Goal: Transaction & Acquisition: Purchase product/service

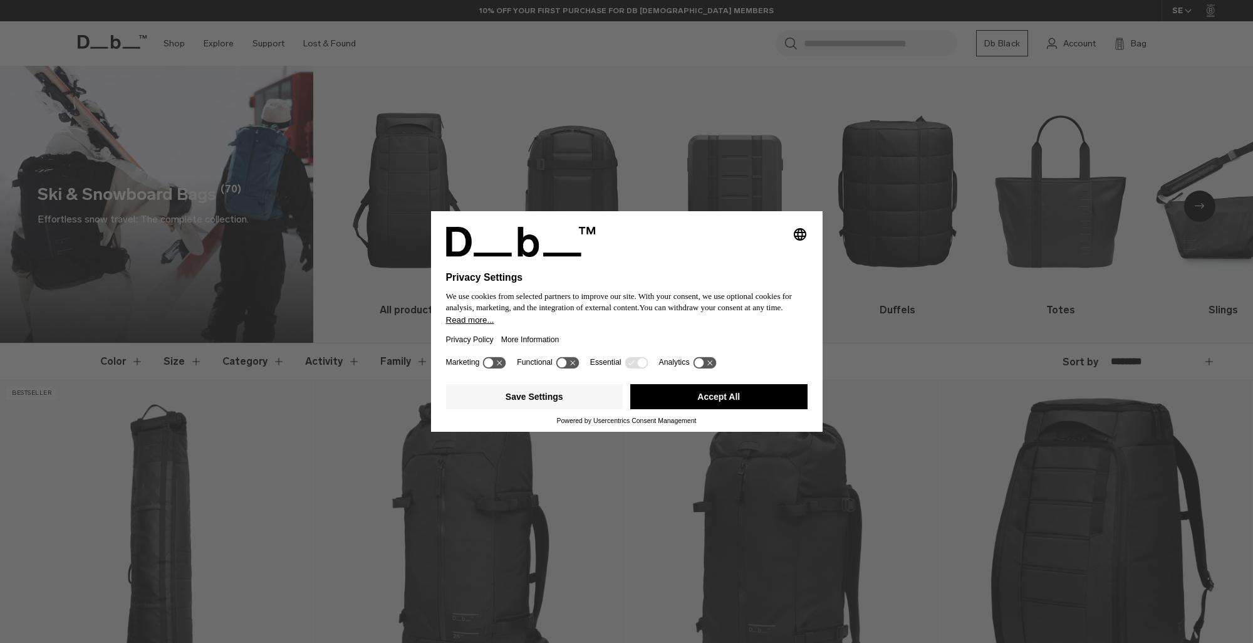
click at [726, 395] on button "Accept All" at bounding box center [718, 396] width 177 height 25
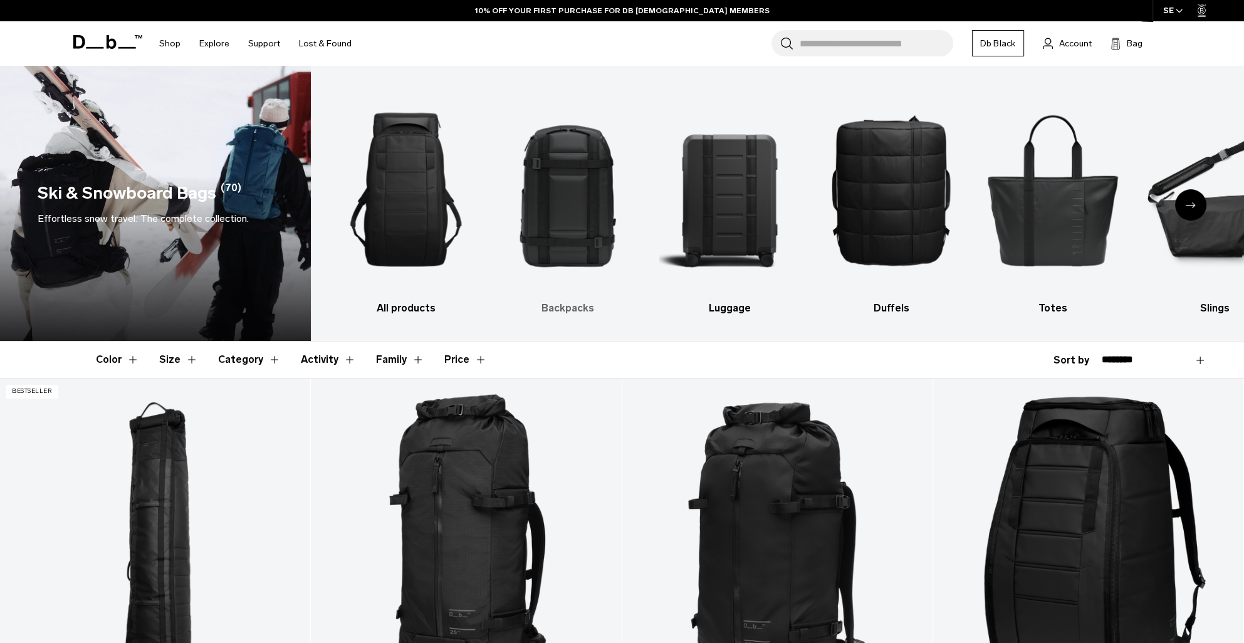
click at [566, 311] on h3 "Backpacks" at bounding box center [567, 308] width 140 height 15
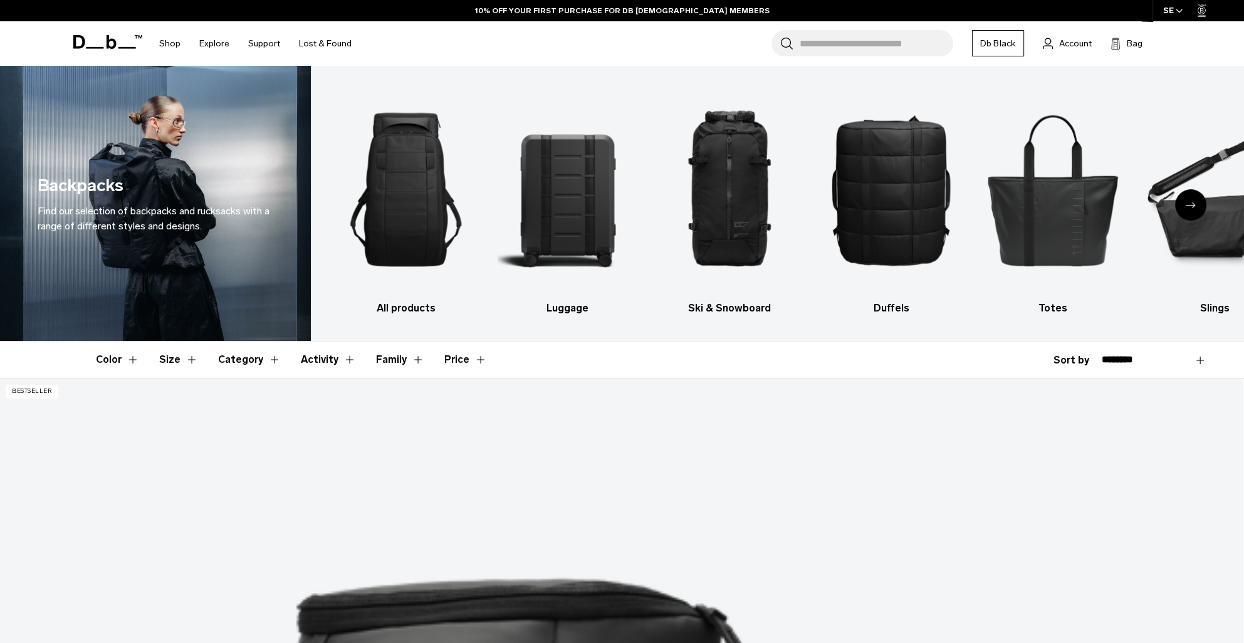
click at [1194, 200] on div "Next slide" at bounding box center [1190, 204] width 31 height 31
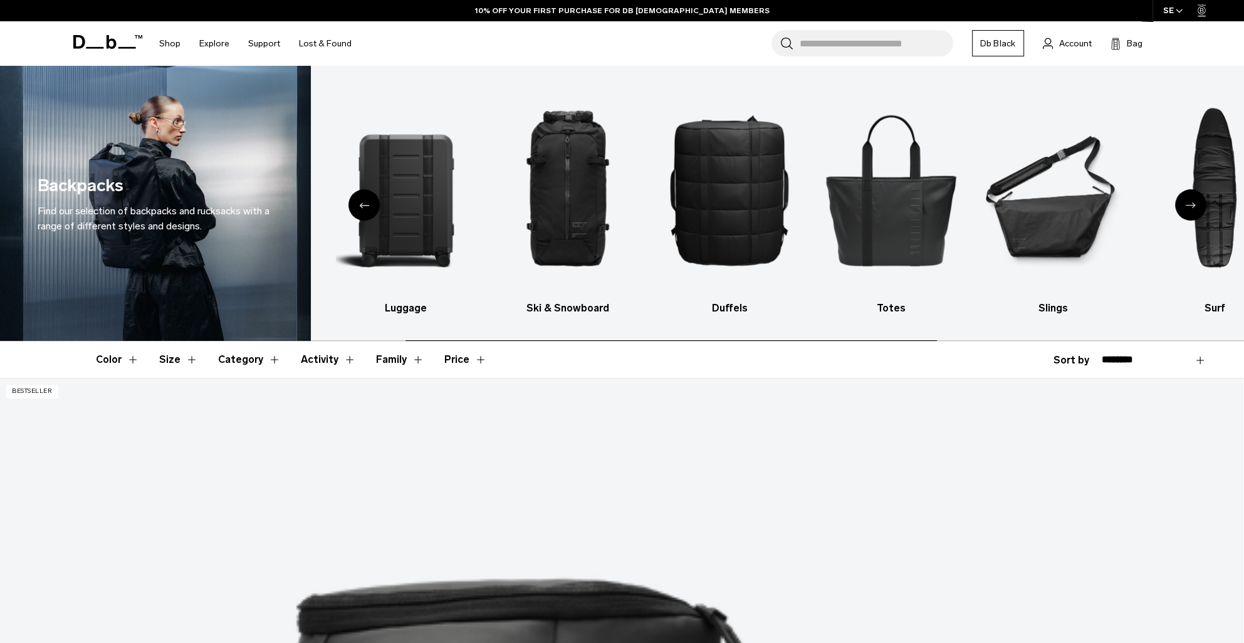
click at [1194, 200] on div "Next slide" at bounding box center [1190, 204] width 31 height 31
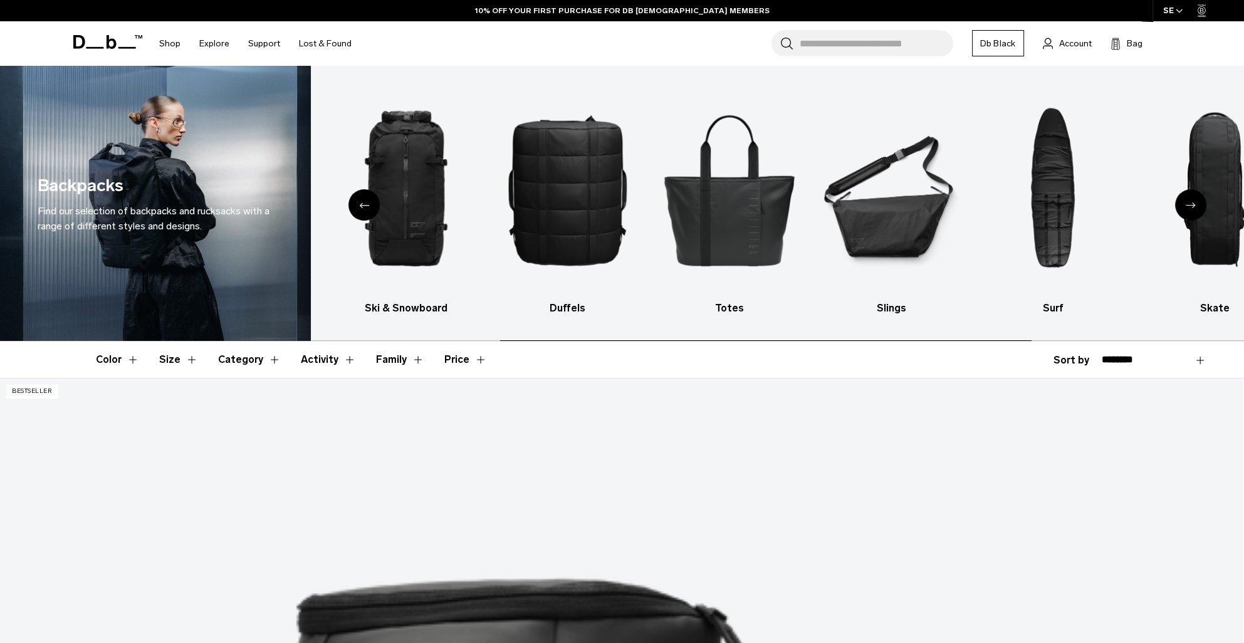
click at [1194, 200] on div "Next slide" at bounding box center [1190, 204] width 31 height 31
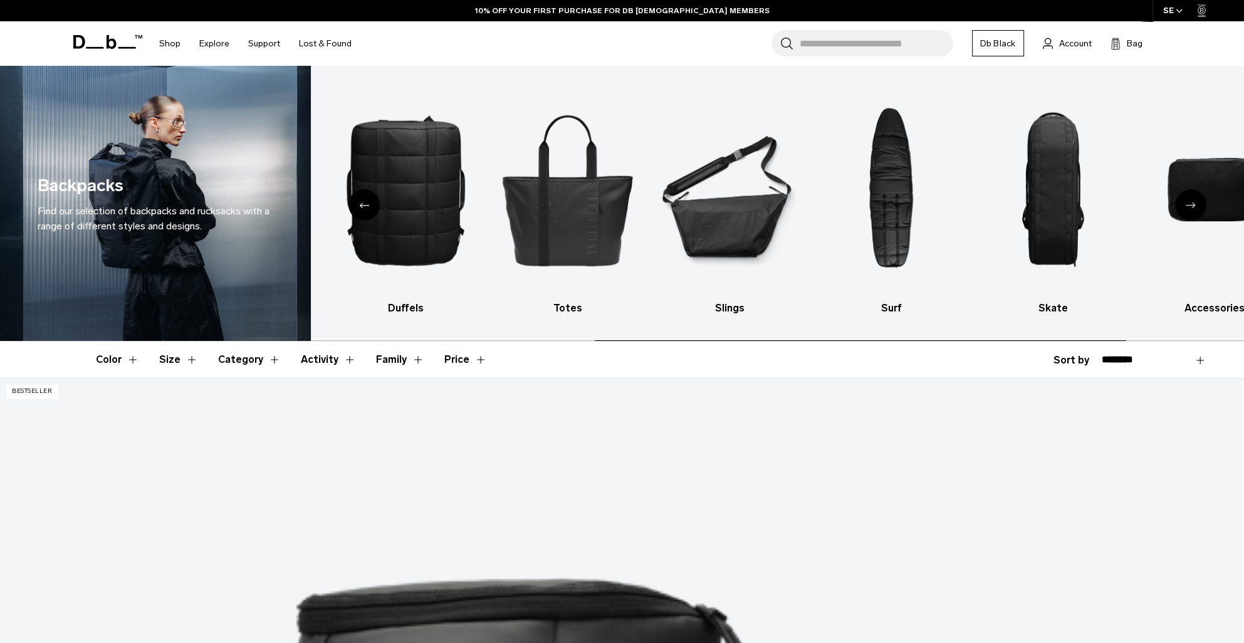
click at [1193, 201] on div "Next slide" at bounding box center [1190, 204] width 31 height 31
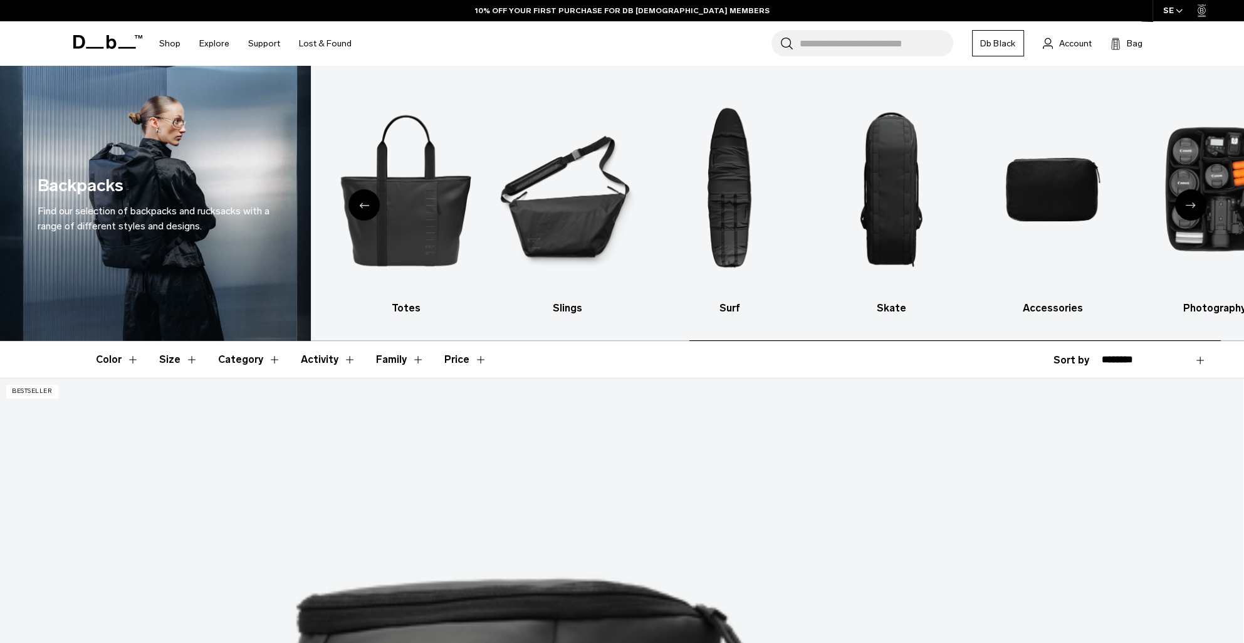
click at [1191, 203] on icon "Next slide" at bounding box center [1190, 205] width 10 height 6
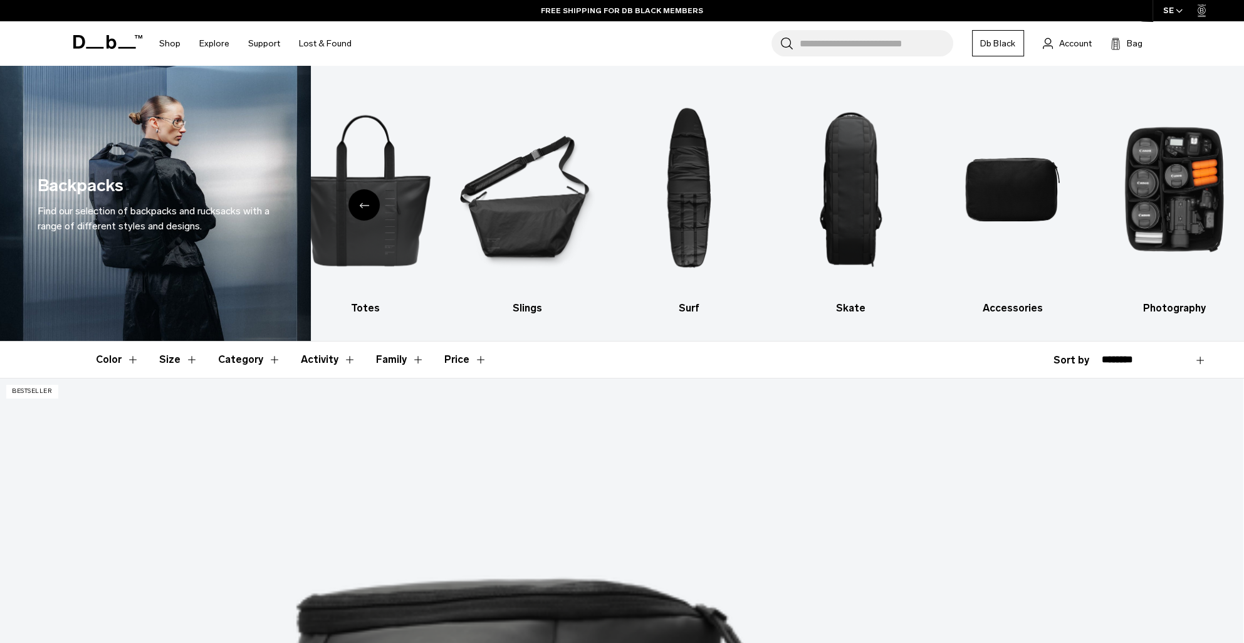
click at [370, 204] on div "Previous slide" at bounding box center [363, 204] width 31 height 31
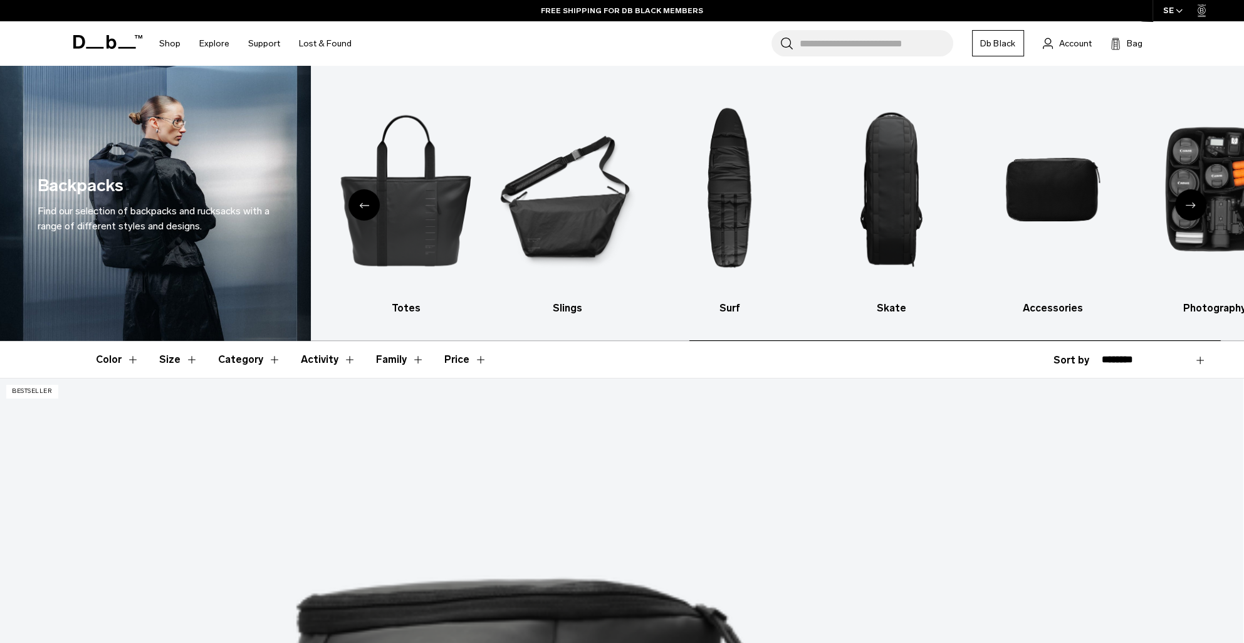
click at [370, 204] on div "Previous slide" at bounding box center [363, 204] width 31 height 31
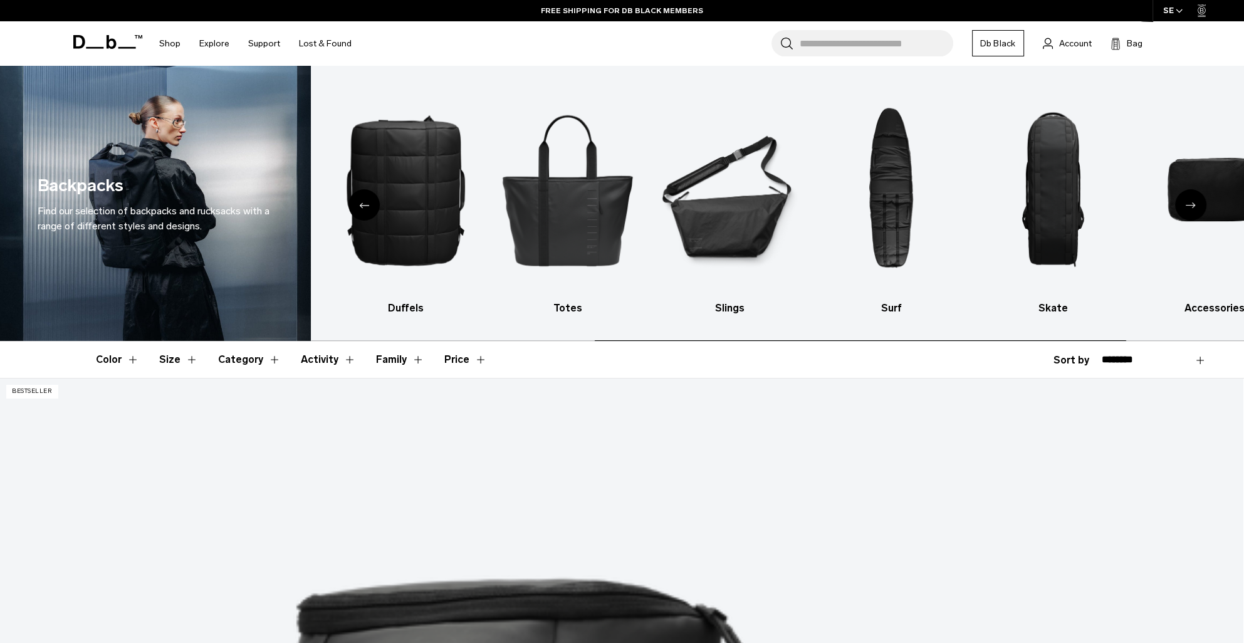
click at [370, 204] on div "Previous slide" at bounding box center [363, 204] width 31 height 31
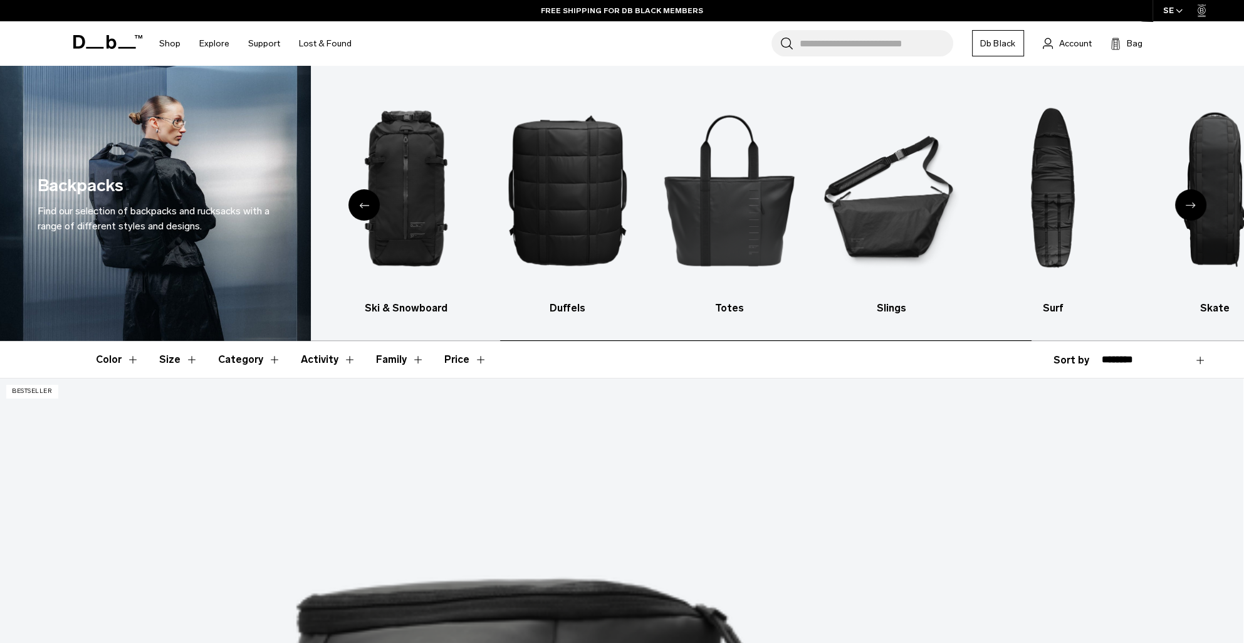
click at [370, 204] on div "Previous slide" at bounding box center [363, 204] width 31 height 31
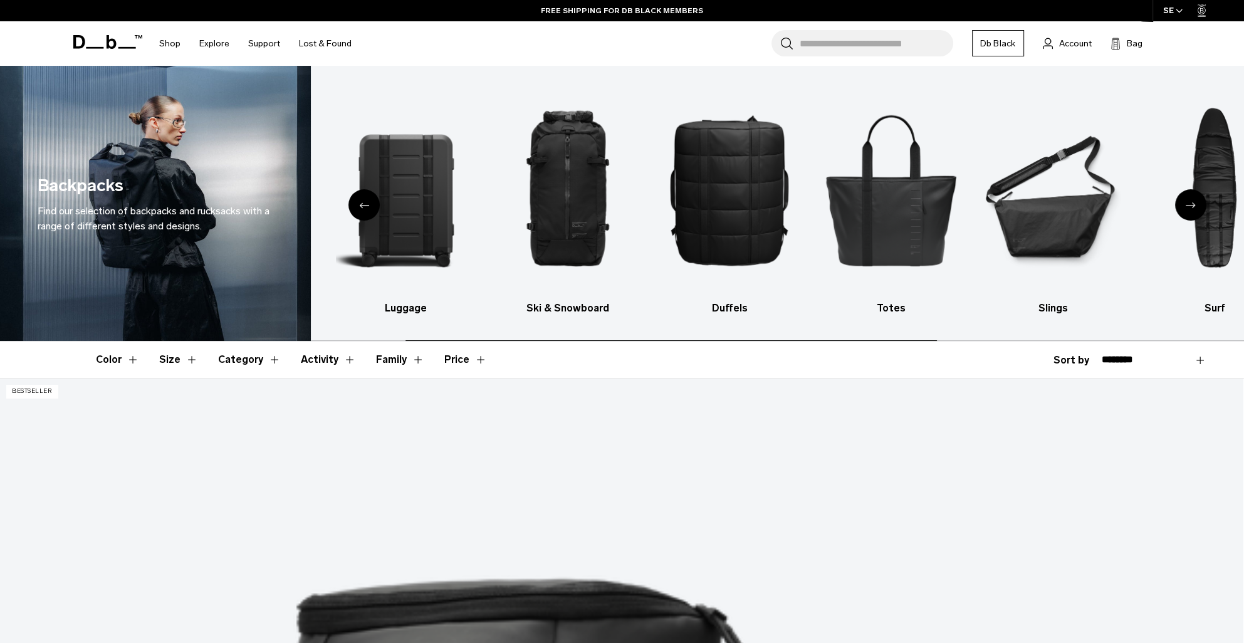
click at [370, 204] on div "Previous slide" at bounding box center [363, 204] width 31 height 31
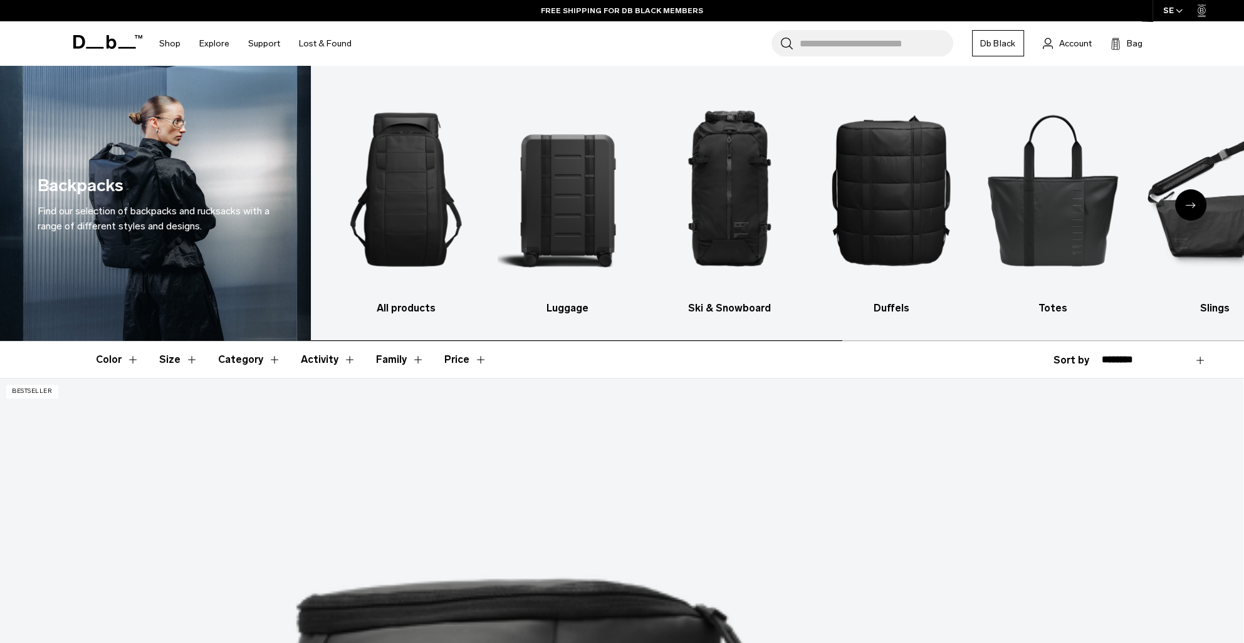
click at [370, 204] on img "1 / 10" at bounding box center [406, 190] width 140 height 210
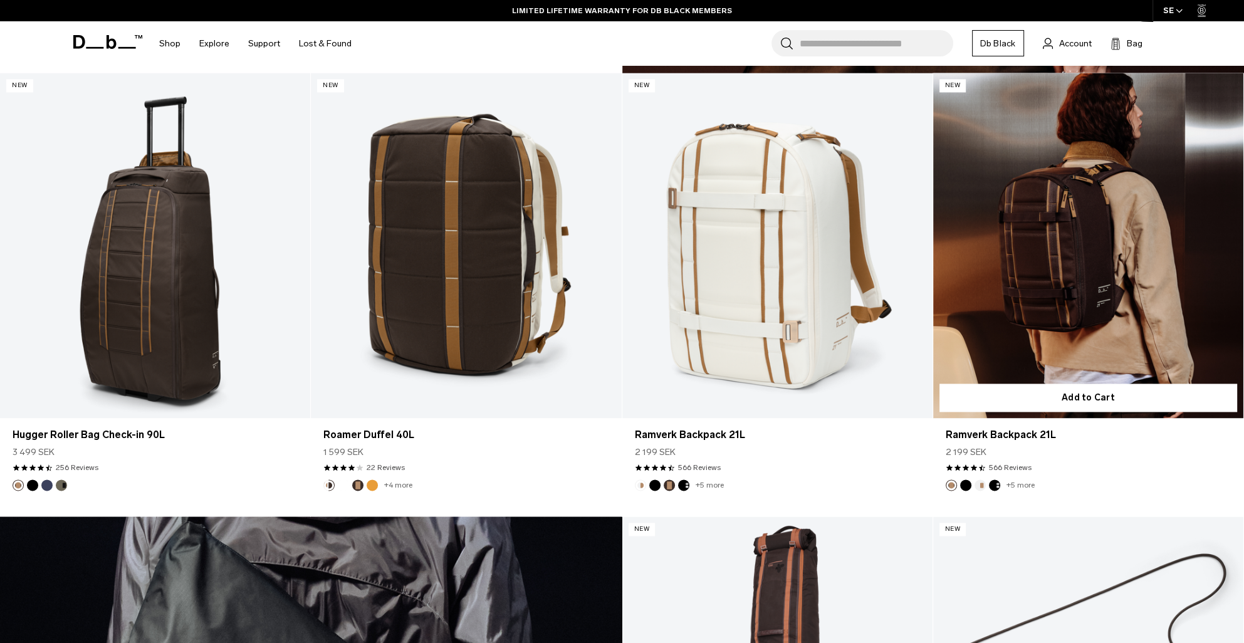
scroll to position [2405, 0]
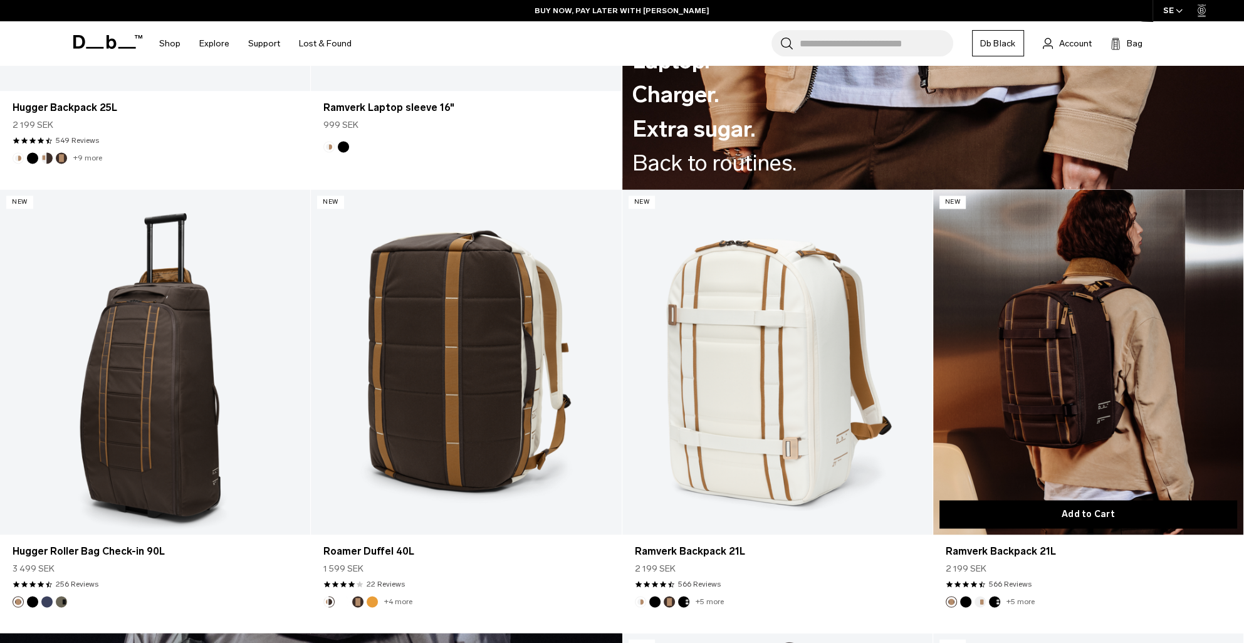
click at [1103, 514] on button "Add to Cart" at bounding box center [1088, 514] width 298 height 28
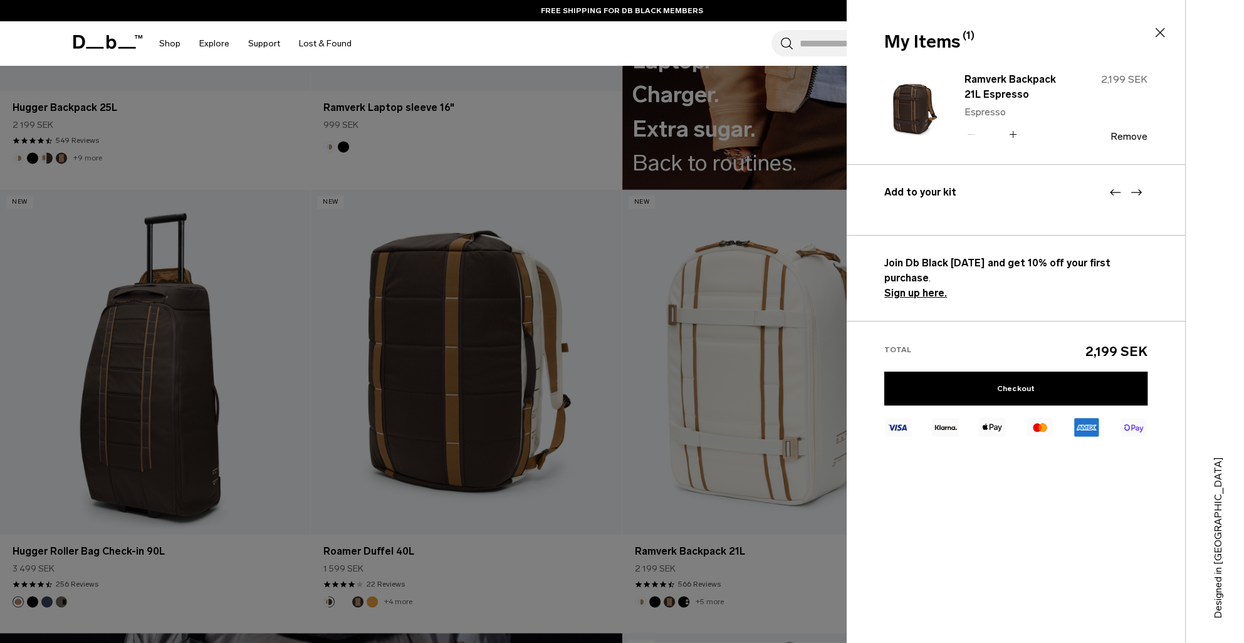
click at [912, 287] on strong "Sign up here." at bounding box center [915, 293] width 63 height 12
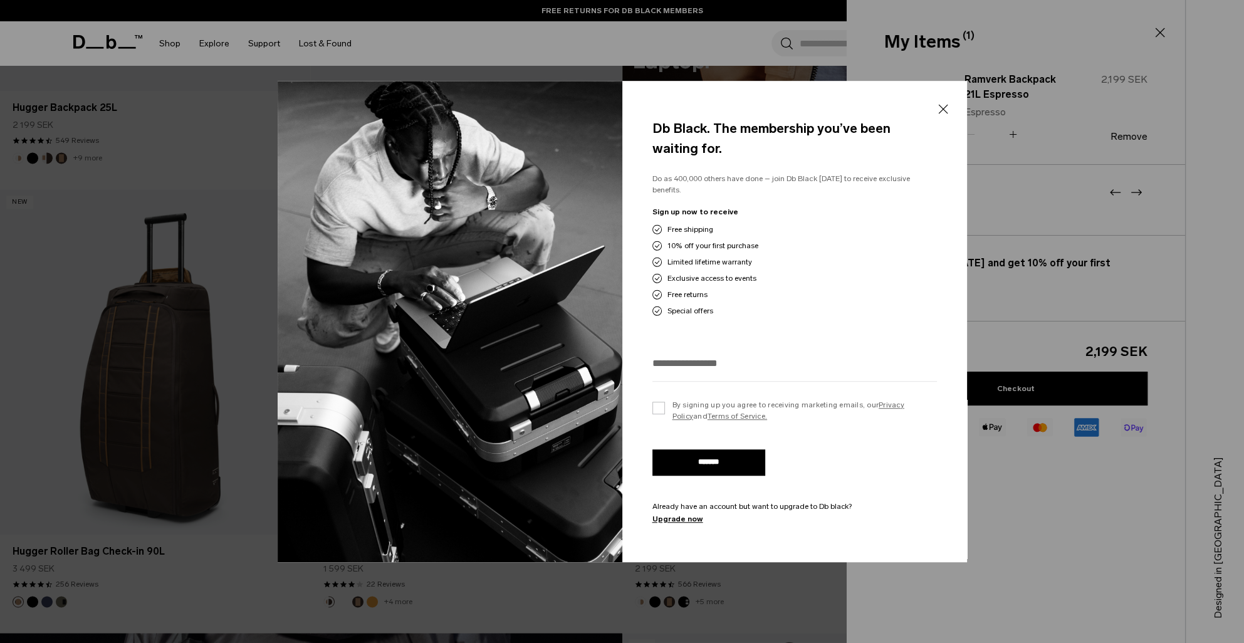
click at [700, 367] on input "email" at bounding box center [794, 363] width 284 height 21
type input "**********"
click at [655, 403] on label "By signing up you agree to receiving marketing emails, our Privacy Policy and T…" at bounding box center [794, 410] width 284 height 23
click at [716, 463] on input "*******" at bounding box center [708, 462] width 113 height 26
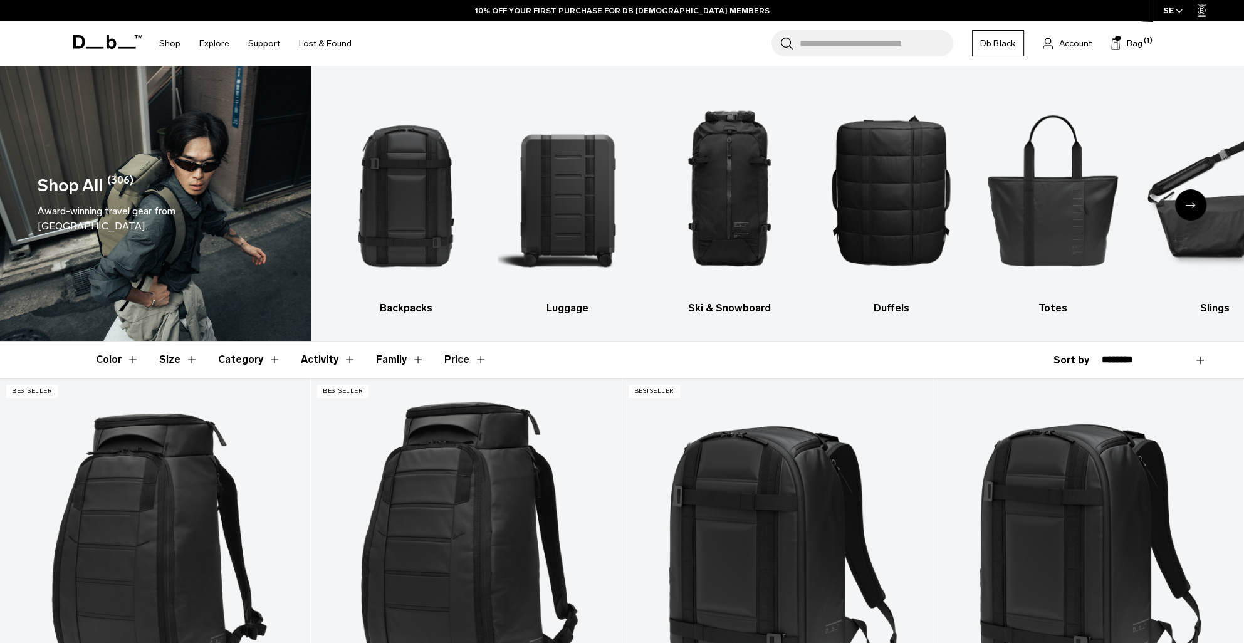
click at [1132, 40] on span "Bag" at bounding box center [1134, 43] width 16 height 13
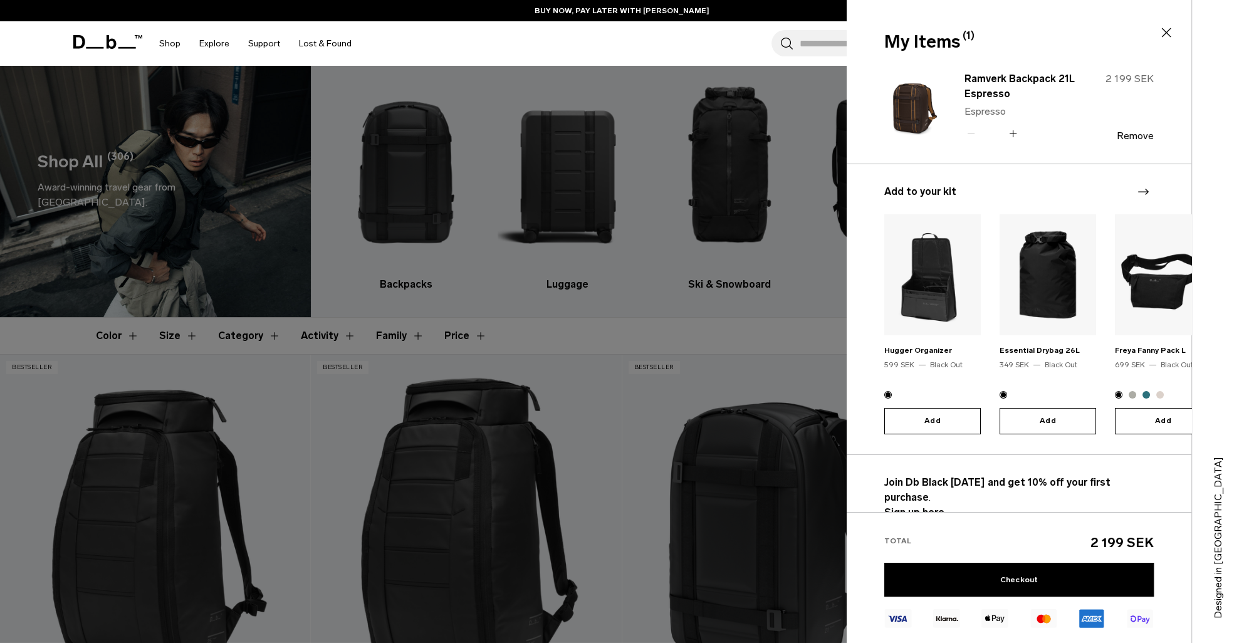
scroll to position [63, 0]
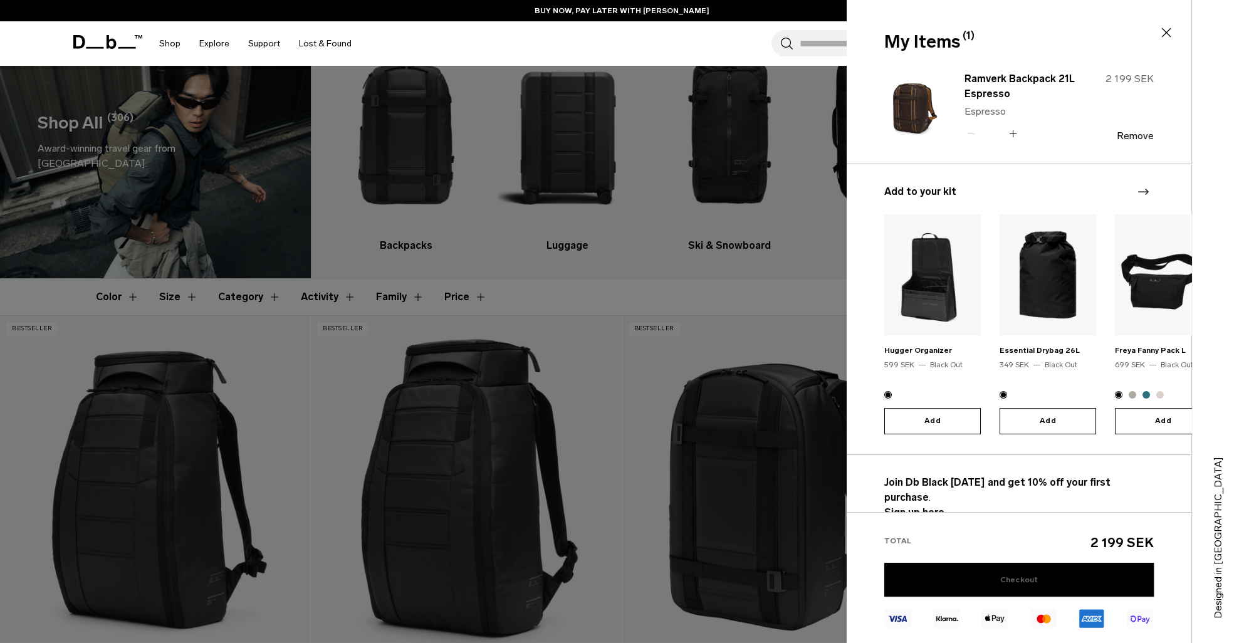
click at [1017, 574] on link "Checkout" at bounding box center [1018, 580] width 269 height 34
